Goal: Task Accomplishment & Management: Complete application form

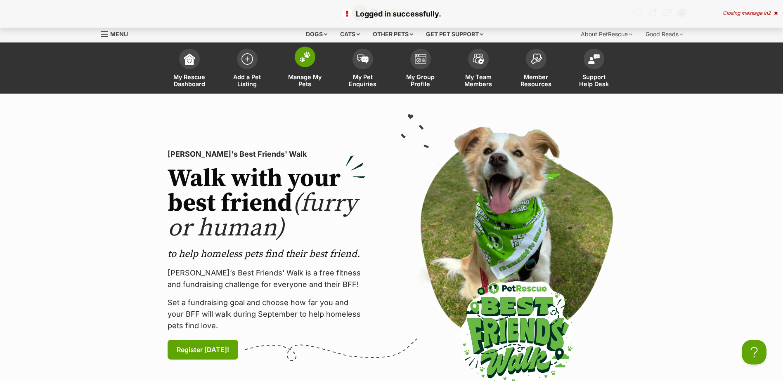
click at [318, 57] on link "Manage My Pets" at bounding box center [305, 69] width 58 height 49
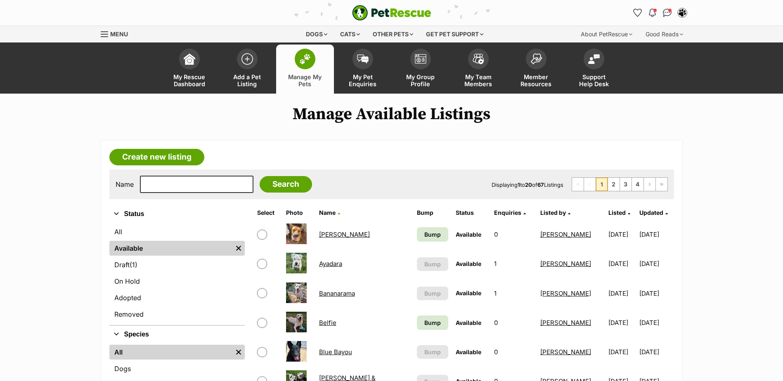
click at [352, 230] on td "Ashley Harriet" at bounding box center [364, 234] width 97 height 28
click at [350, 237] on link "Ashley Harriet" at bounding box center [344, 235] width 51 height 8
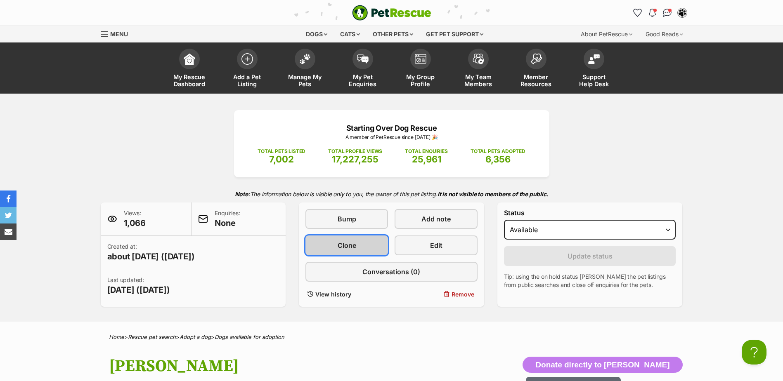
click at [367, 238] on link "Clone" at bounding box center [346, 246] width 83 height 20
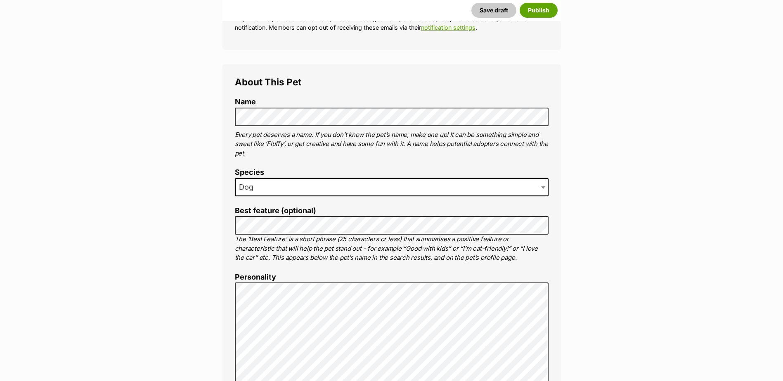
click at [273, 183] on span "Dog" at bounding box center [392, 187] width 314 height 18
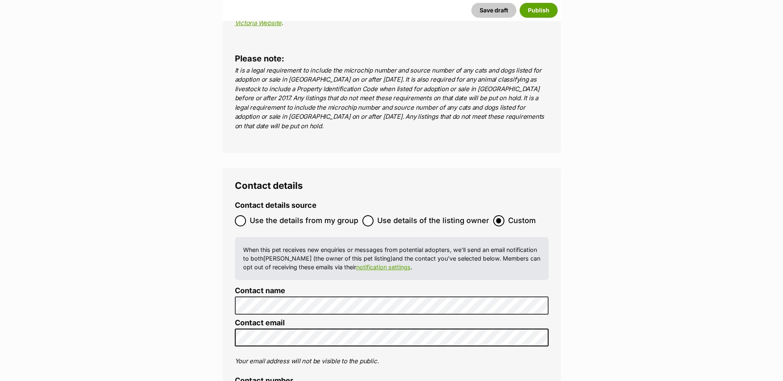
scroll to position [3211, 0]
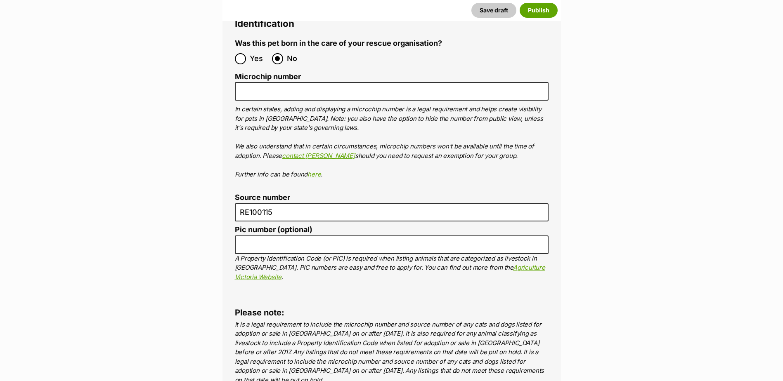
scroll to position [2963, 0]
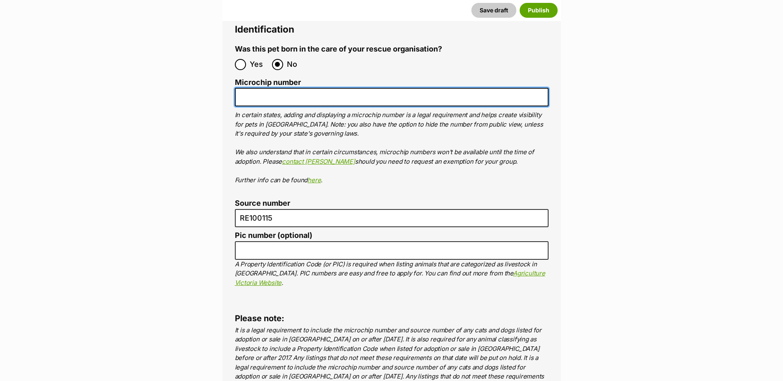
click at [291, 88] on input "Microchip number" at bounding box center [392, 97] width 314 height 19
paste input "956000018343909"
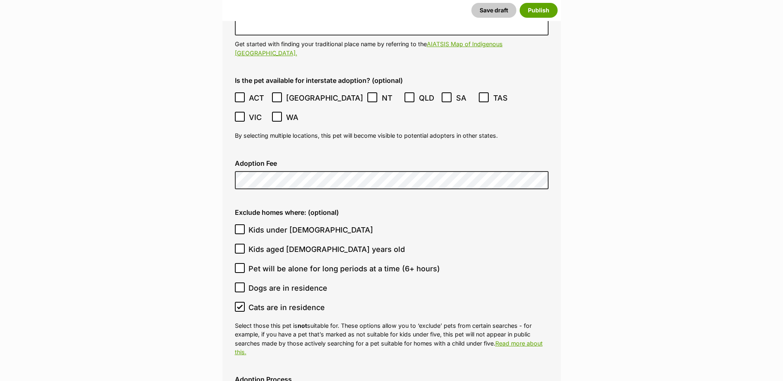
scroll to position [2303, 0]
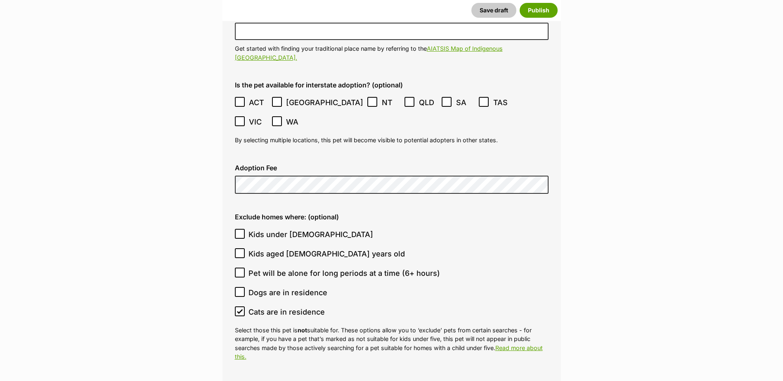
type input "956000018343909"
click at [241, 309] on icon at bounding box center [240, 312] width 6 height 6
click at [241, 307] on input "Cats are in residence" at bounding box center [240, 312] width 10 height 10
checkbox input "false"
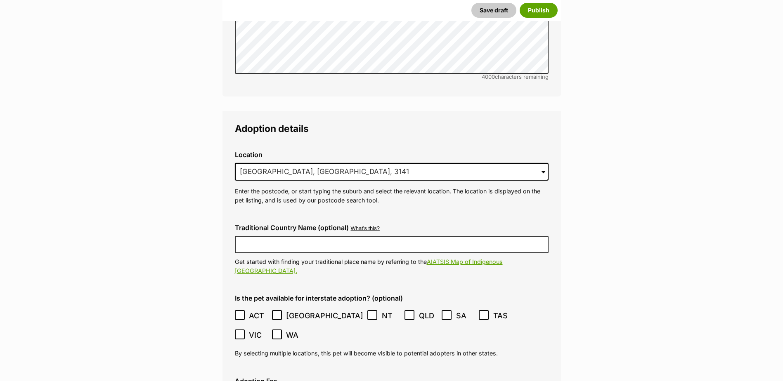
scroll to position [2055, 0]
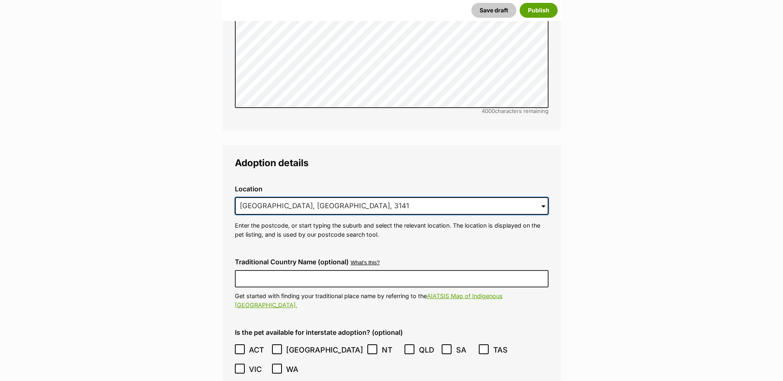
drag, startPoint x: 287, startPoint y: 173, endPoint x: 200, endPoint y: 171, distance: 87.1
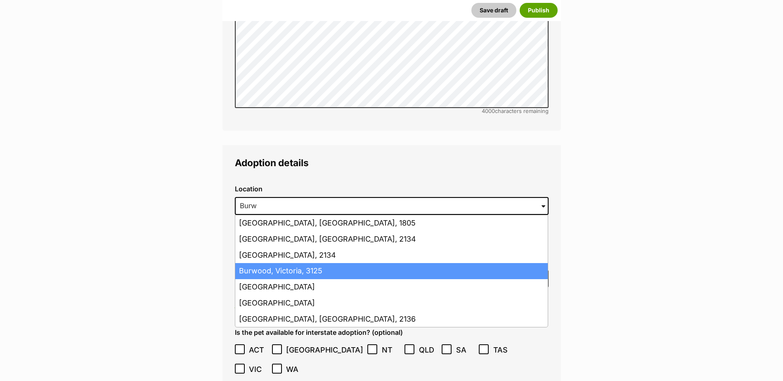
click at [315, 263] on li "Burwood, Victoria, 3125" at bounding box center [391, 271] width 312 height 16
type input "Burwood, Victoria, 3125"
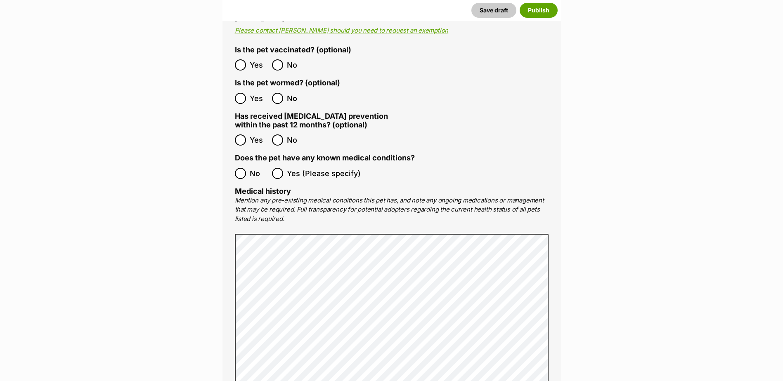
scroll to position [1642, 0]
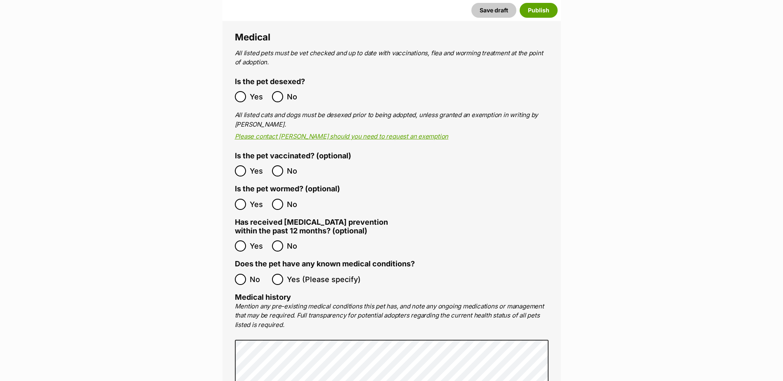
drag, startPoint x: 248, startPoint y: 261, endPoint x: 253, endPoint y: 260, distance: 5.2
click at [248, 274] on label "No" at bounding box center [251, 279] width 33 height 11
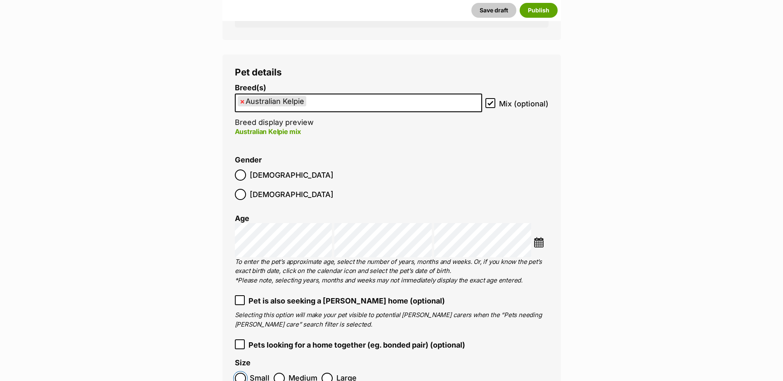
scroll to position [1188, 0]
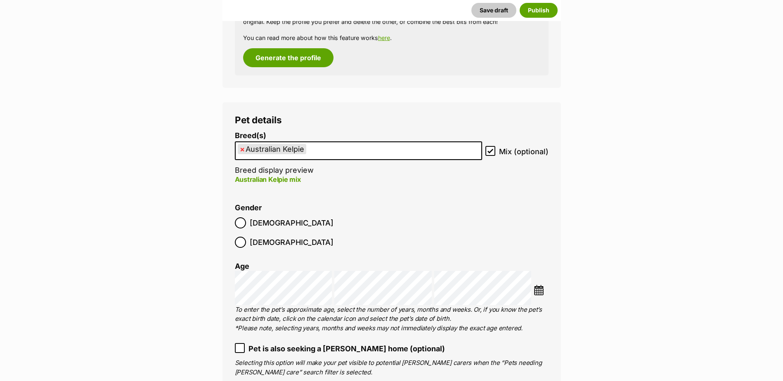
click at [287, 237] on span "Female" at bounding box center [292, 242] width 84 height 11
click at [241, 151] on span "×" at bounding box center [242, 149] width 5 height 10
select select
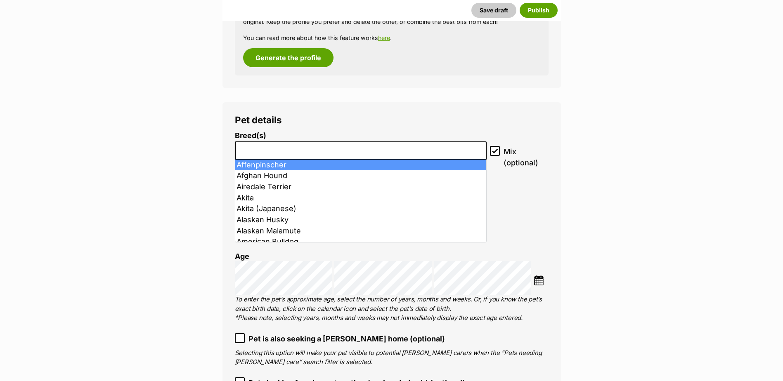
click at [266, 147] on input "search" at bounding box center [361, 148] width 246 height 9
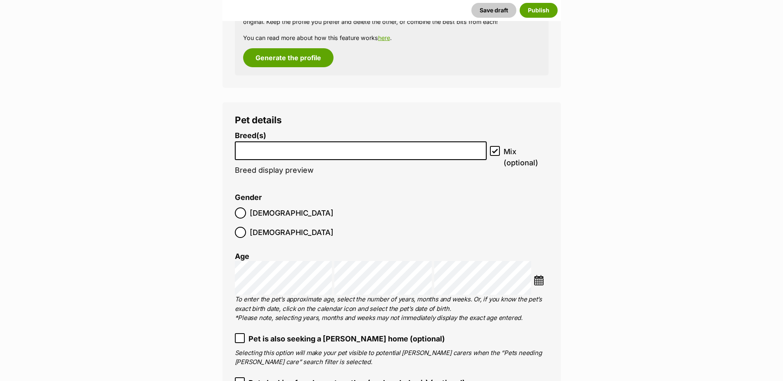
click at [266, 149] on input "search" at bounding box center [361, 148] width 246 height 9
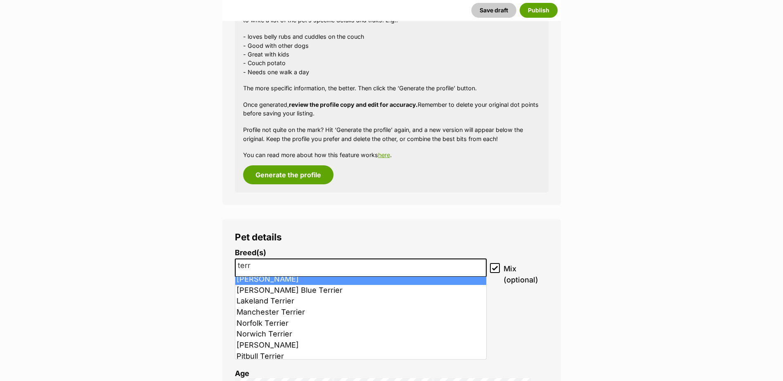
scroll to position [1065, 0]
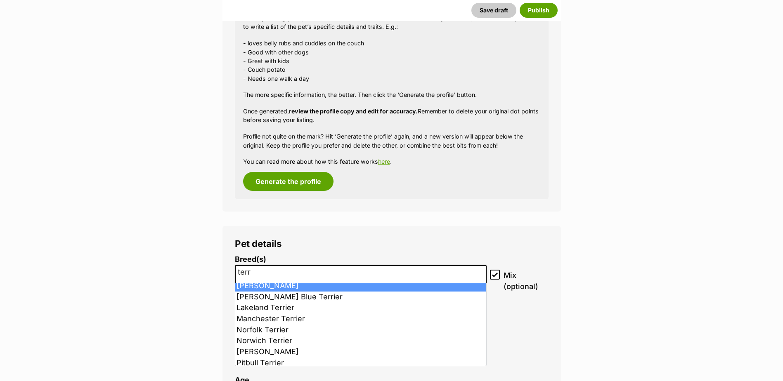
drag, startPoint x: 262, startPoint y: 269, endPoint x: 222, endPoint y: 266, distance: 40.2
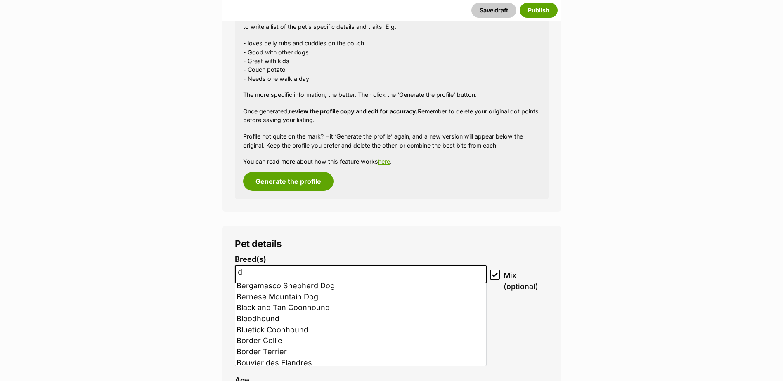
scroll to position [0, 0]
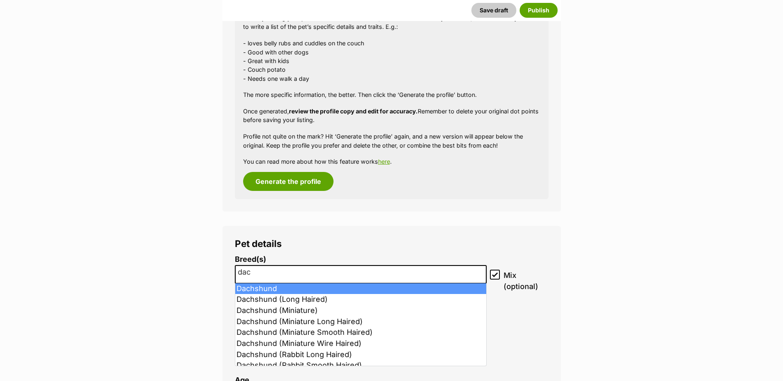
type input "dac"
select select "72"
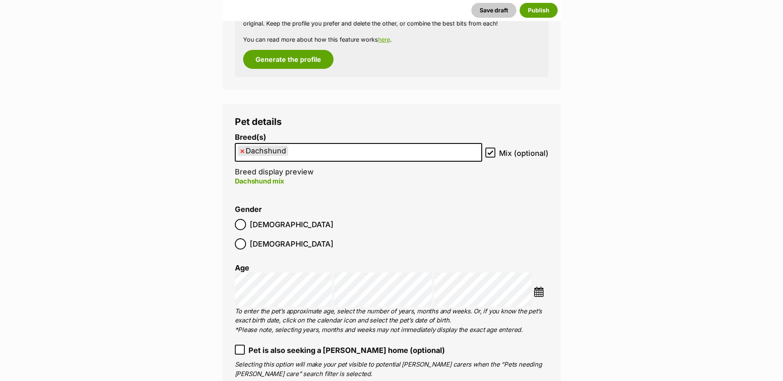
scroll to position [1312, 0]
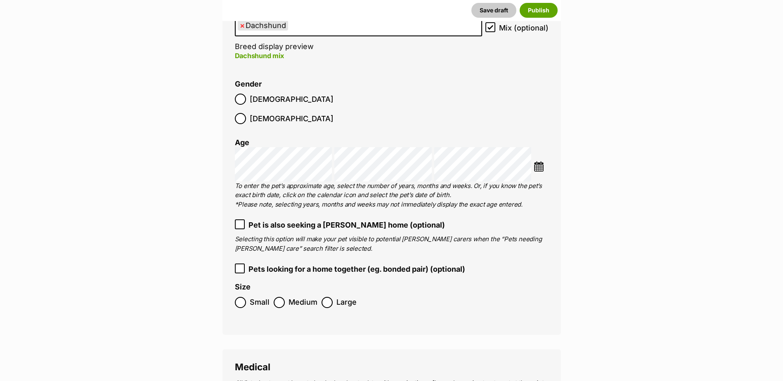
click at [538, 161] on img at bounding box center [539, 166] width 10 height 10
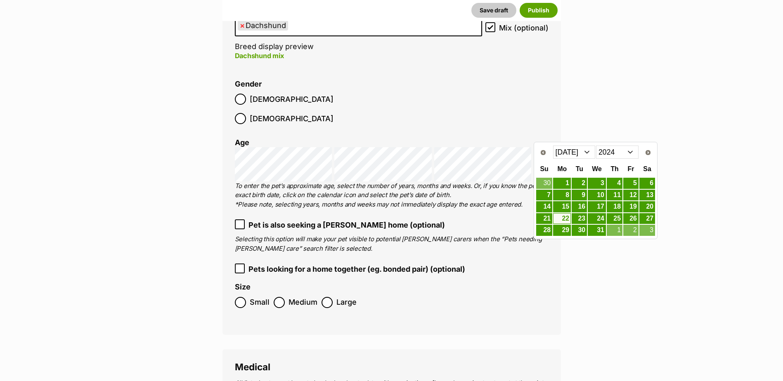
click at [634, 153] on select "2014 2015 2016 2017 2018 2019 2020 2021 2022 2023 2024 2025" at bounding box center [617, 152] width 43 height 13
click at [587, 154] on select "Jan Feb Mar Apr May Jun Jul Aug Sep Oct Nov Dec" at bounding box center [574, 152] width 43 height 13
click at [616, 182] on link "1" at bounding box center [615, 183] width 16 height 10
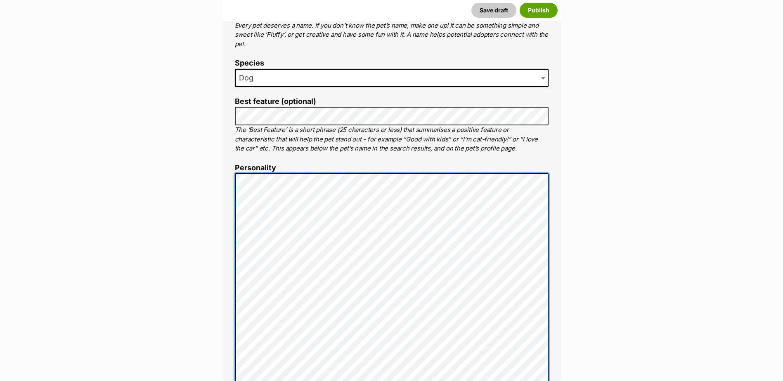
scroll to position [363, 0]
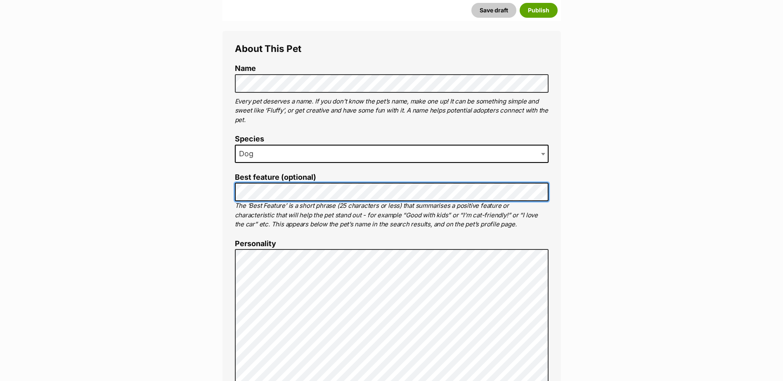
scroll to position [281, 0]
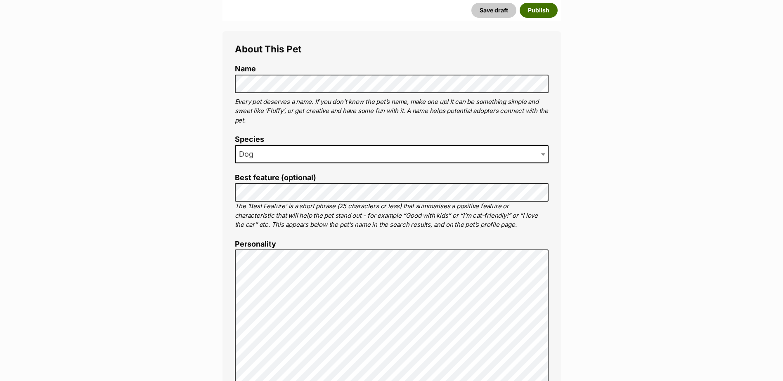
click at [542, 11] on button "Publish" at bounding box center [539, 10] width 38 height 15
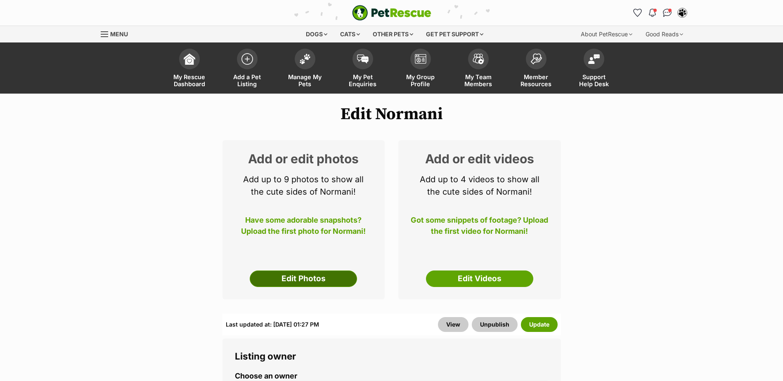
click at [315, 283] on link "Edit Photos" at bounding box center [303, 279] width 107 height 17
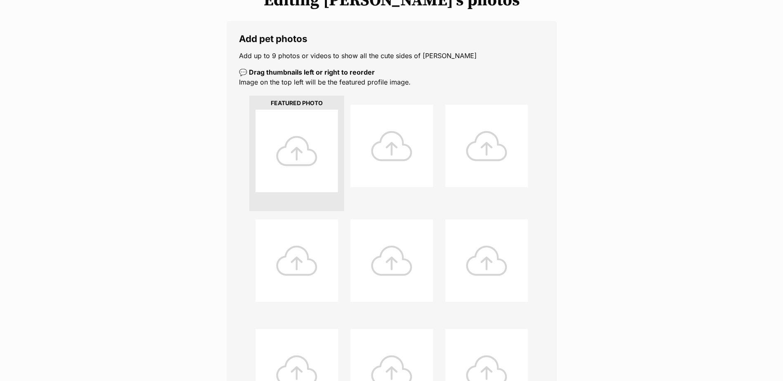
scroll to position [206, 0]
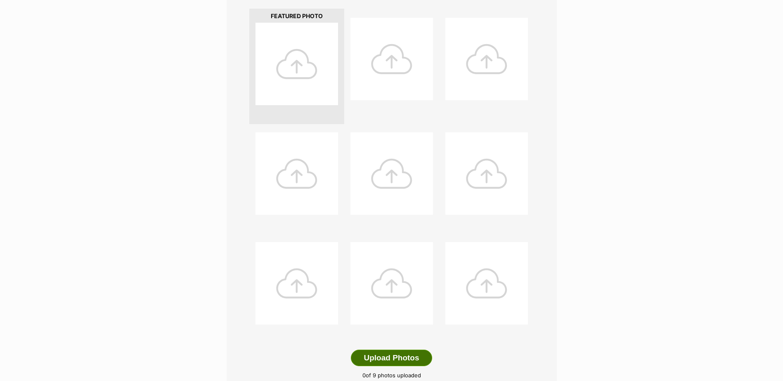
click at [396, 363] on button "Upload Photos" at bounding box center [391, 358] width 81 height 17
click at [391, 358] on button "Upload Photos" at bounding box center [391, 358] width 81 height 17
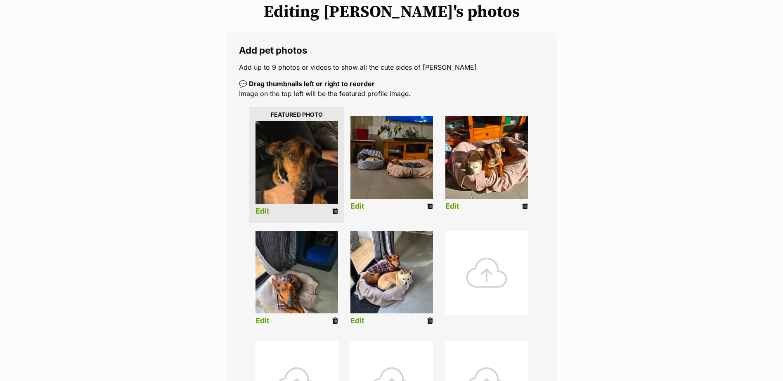
scroll to position [83, 0]
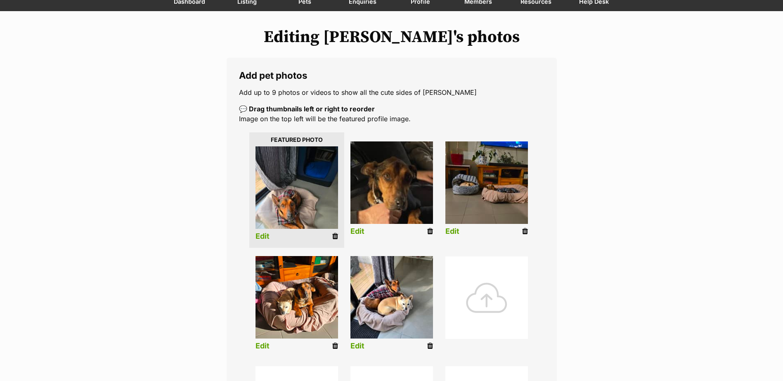
click at [267, 238] on link "Edit" at bounding box center [262, 236] width 14 height 9
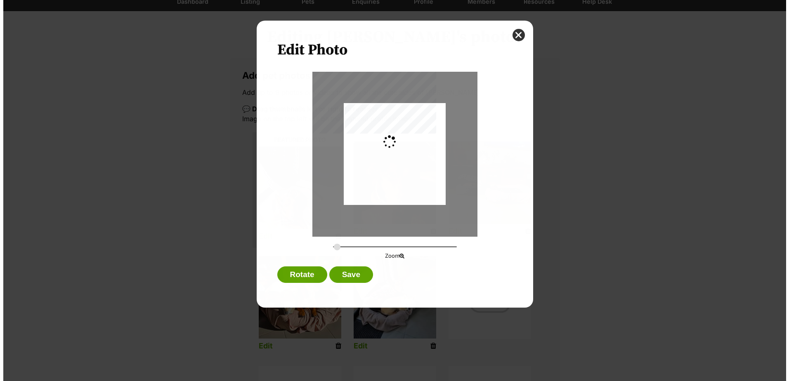
scroll to position [0, 0]
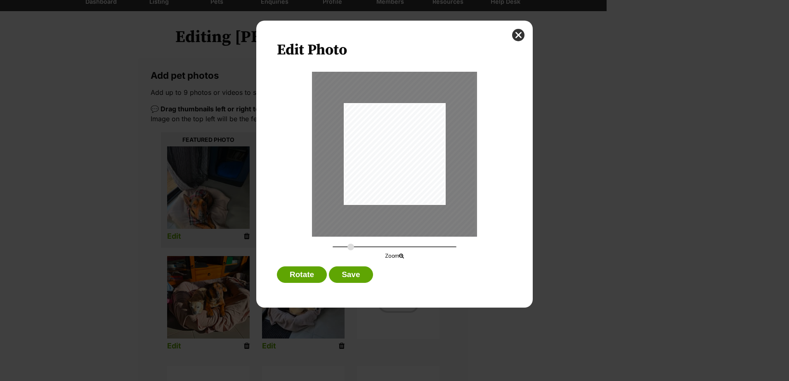
drag, startPoint x: 337, startPoint y: 248, endPoint x: 351, endPoint y: 253, distance: 14.9
type input "0.4298"
click at [351, 251] on input "Dialog Window - Close (Press escape to close)" at bounding box center [395, 247] width 124 height 8
drag, startPoint x: 388, startPoint y: 183, endPoint x: 400, endPoint y: 163, distance: 22.9
click at [401, 161] on div "Dialog Window - Close (Press escape to close)" at bounding box center [407, 131] width 160 height 213
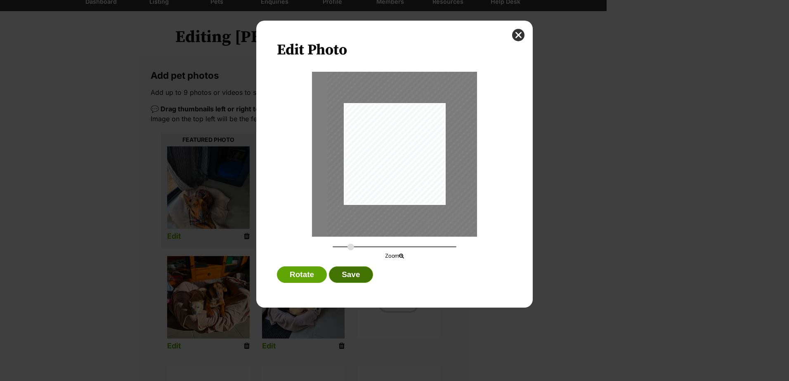
click at [354, 279] on button "Save" at bounding box center [351, 275] width 44 height 17
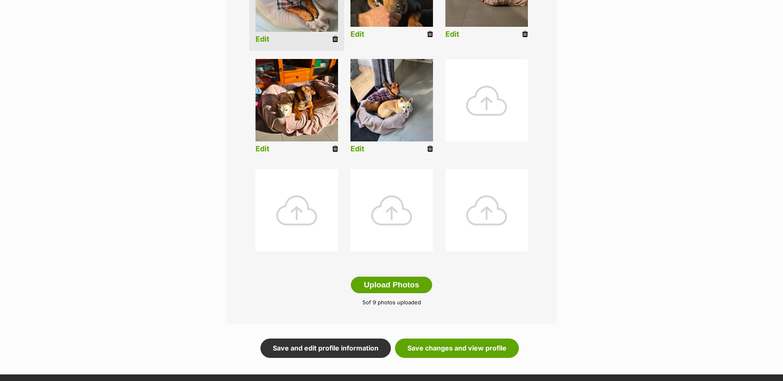
scroll to position [289, 0]
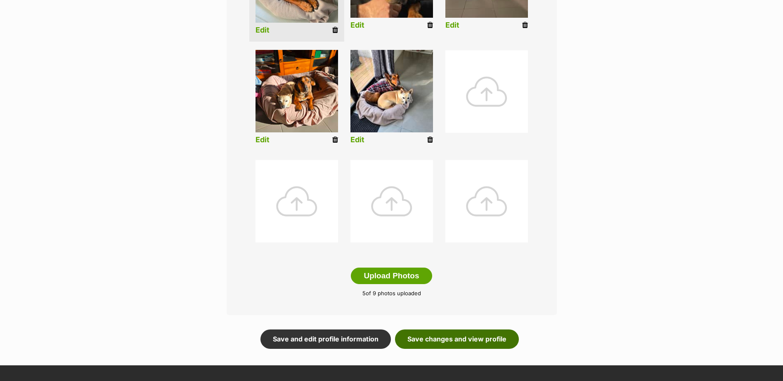
click at [493, 339] on link "Save changes and view profile" at bounding box center [457, 339] width 124 height 19
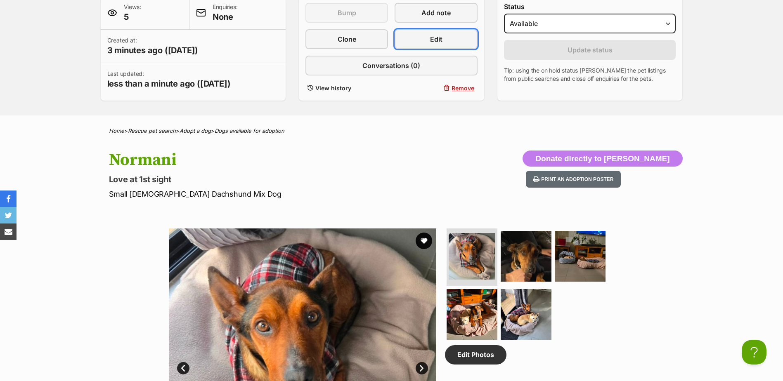
drag, startPoint x: 453, startPoint y: 35, endPoint x: 436, endPoint y: 162, distance: 128.2
click at [452, 35] on link "Edit" at bounding box center [436, 39] width 83 height 20
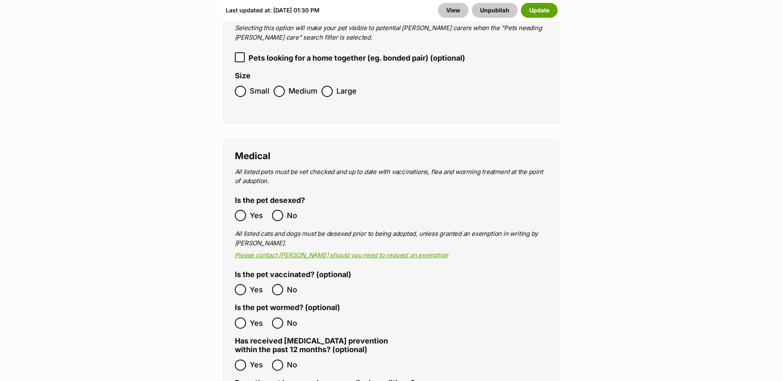
scroll to position [1733, 0]
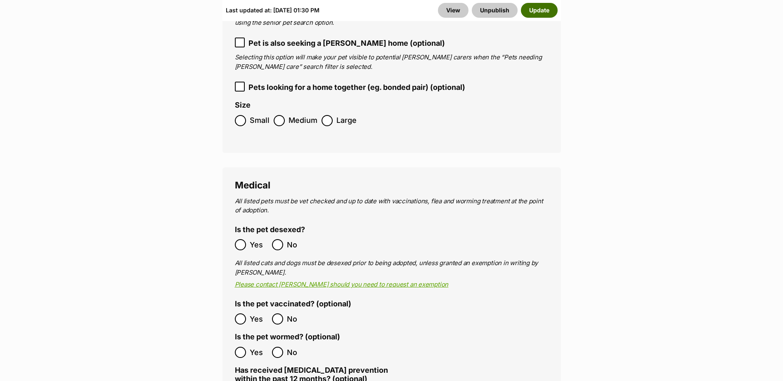
click at [539, 14] on button "Update" at bounding box center [539, 10] width 37 height 15
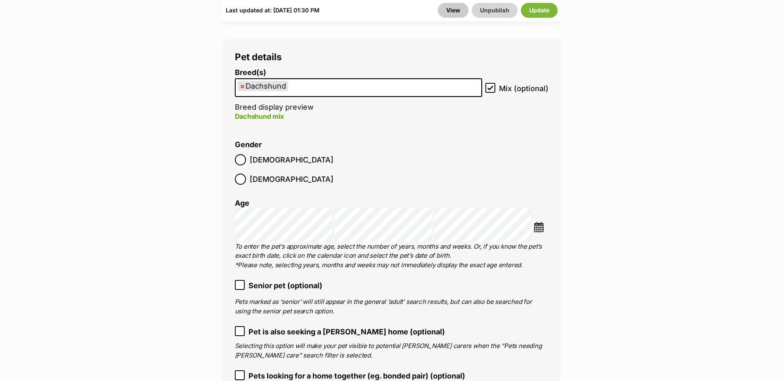
scroll to position [1348, 0]
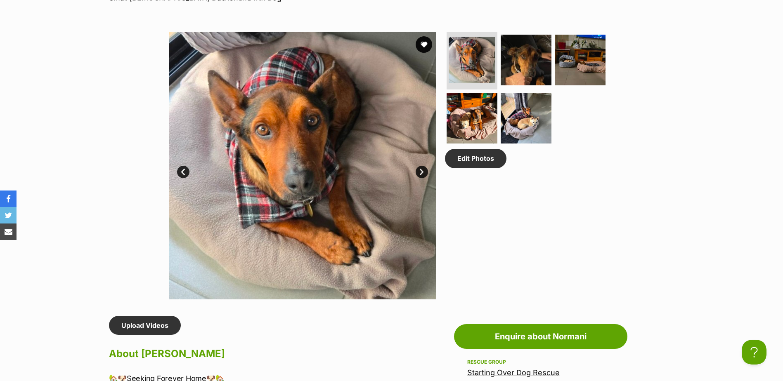
scroll to position [413, 0]
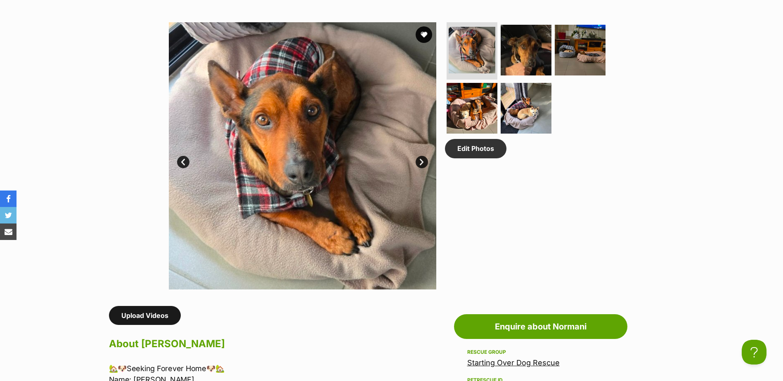
click at [129, 317] on link "Upload Videos" at bounding box center [145, 315] width 72 height 19
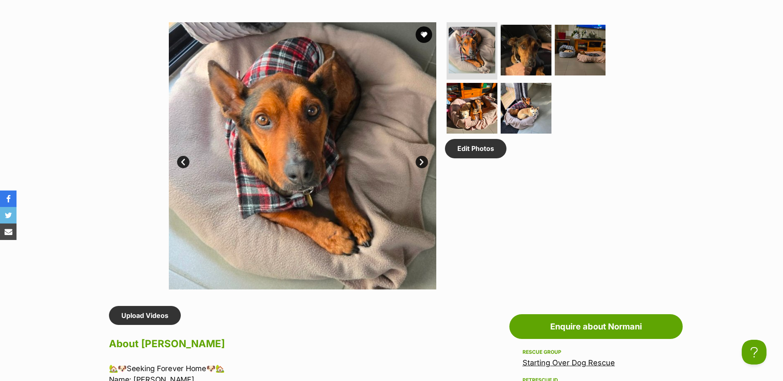
scroll to position [0, 0]
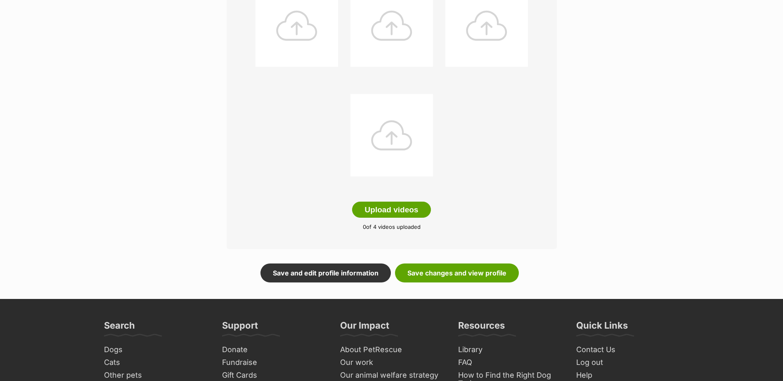
scroll to position [206, 0]
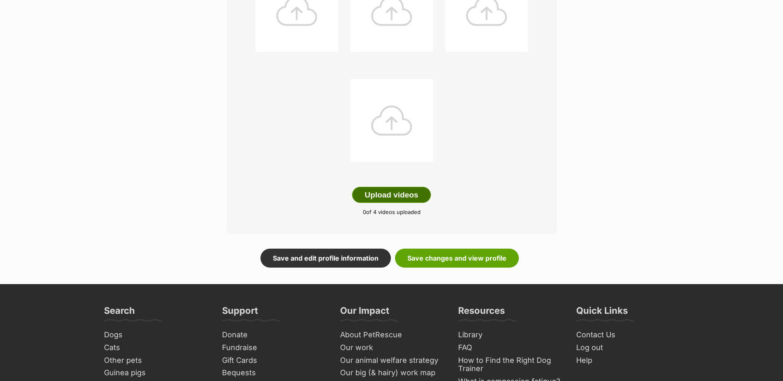
click at [413, 194] on button "Upload videos" at bounding box center [391, 195] width 79 height 17
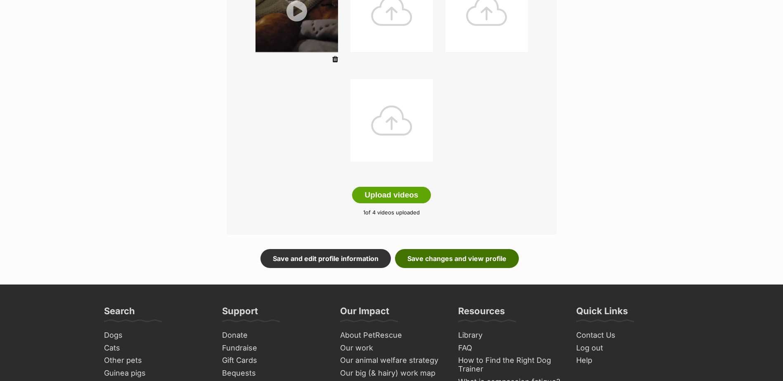
click at [454, 257] on link "Save changes and view profile" at bounding box center [457, 258] width 124 height 19
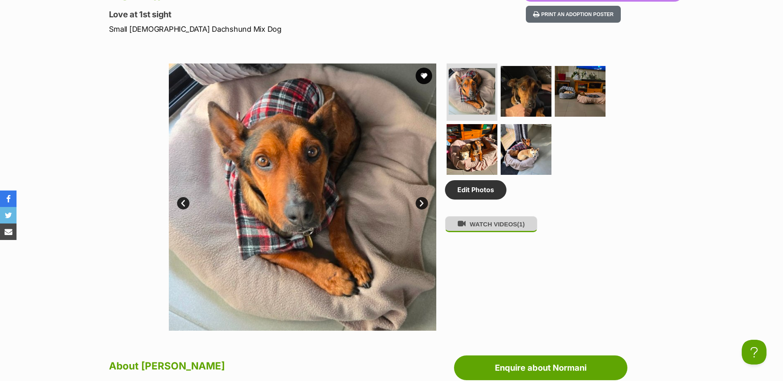
click at [496, 227] on button "WATCH VIDEOS (1)" at bounding box center [491, 224] width 92 height 16
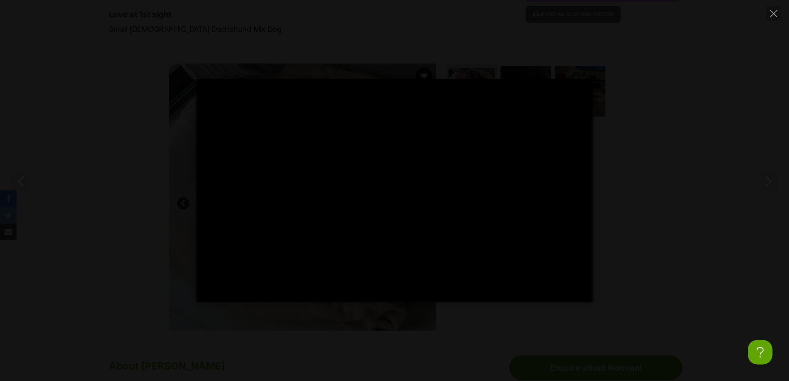
type input "100"
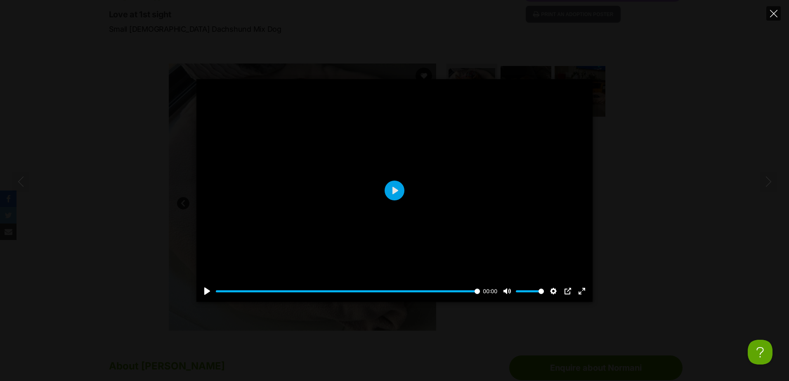
click at [776, 15] on icon "Close" at bounding box center [773, 13] width 7 height 7
